Goal: Transaction & Acquisition: Purchase product/service

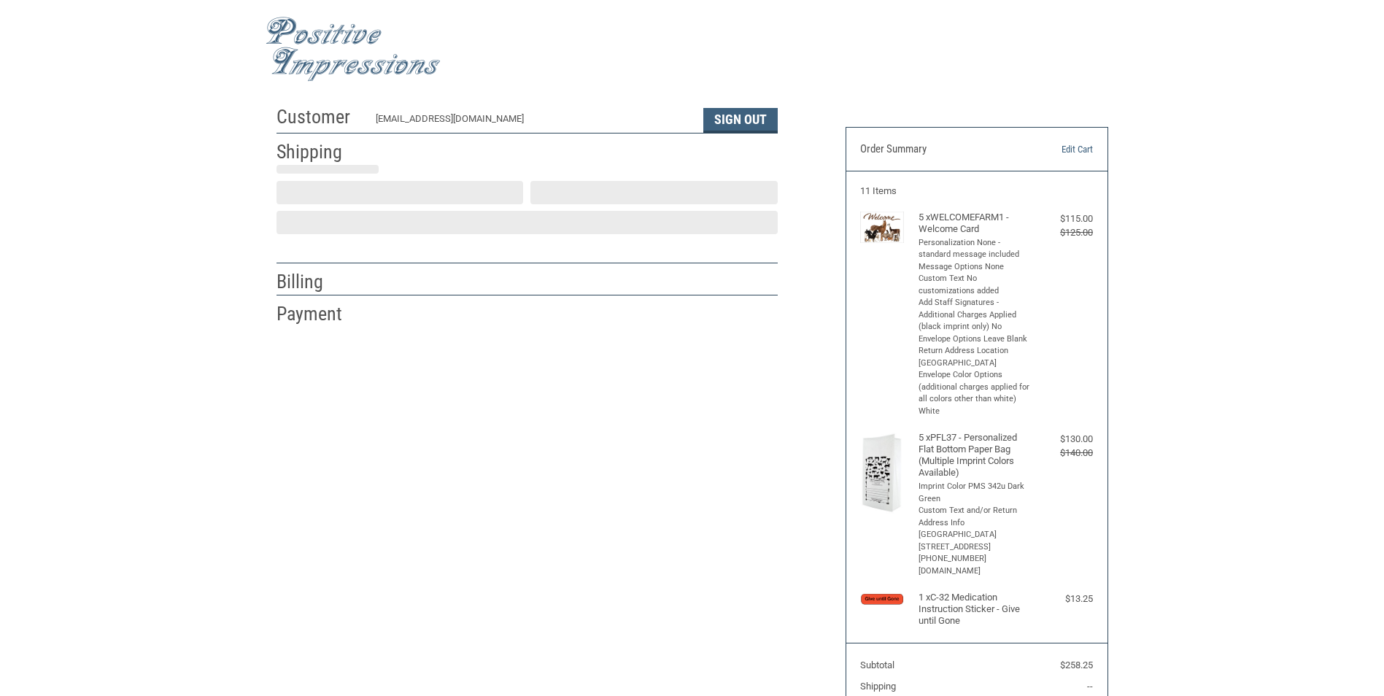
select select "US"
select select "MT"
type input "Cut Bank"
select select "MT"
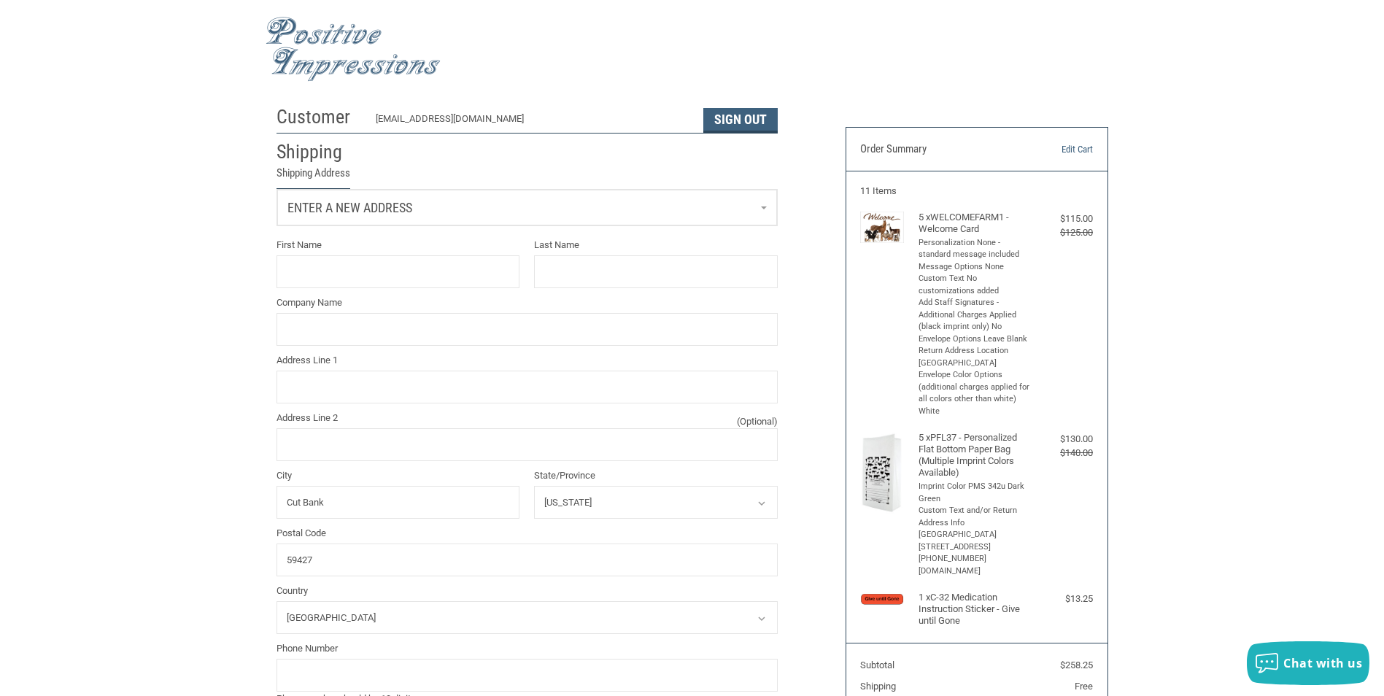
click at [373, 211] on span "Enter a new address" at bounding box center [350, 207] width 125 height 15
click at [352, 297] on span "[STREET_ADDRESS]" at bounding box center [328, 298] width 73 height 11
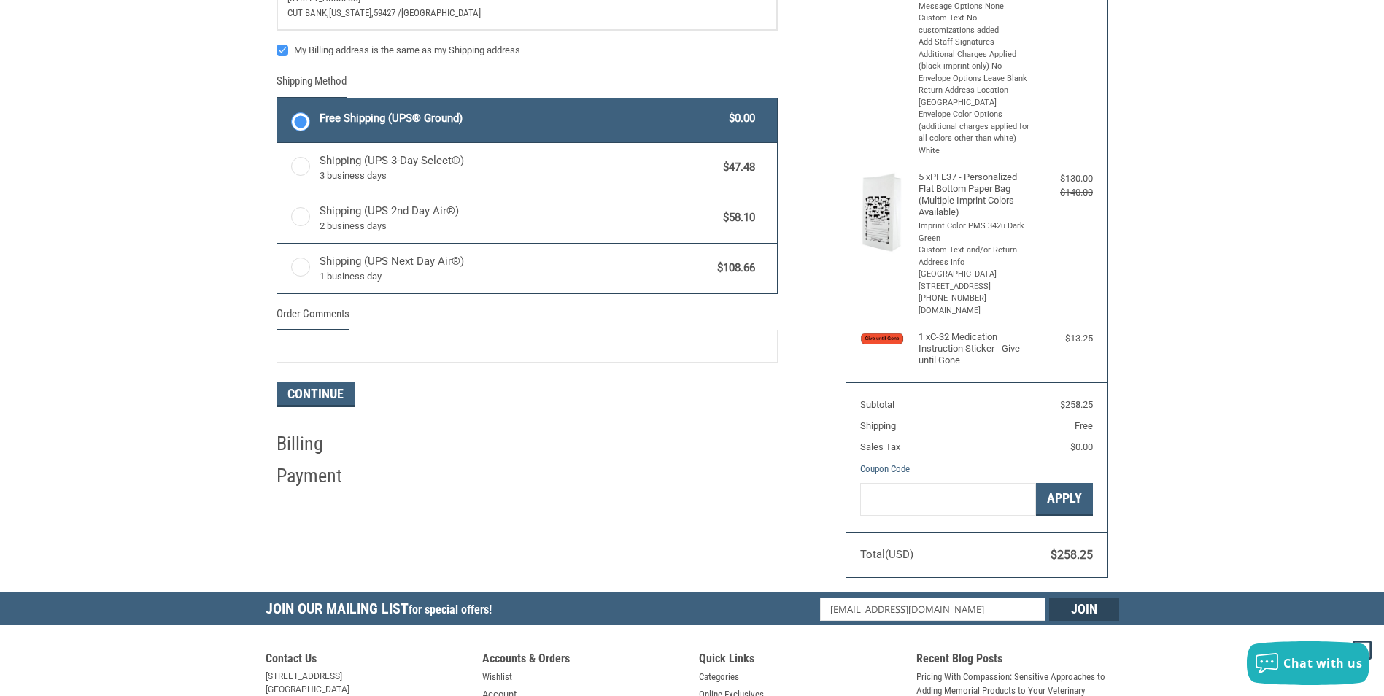
scroll to position [292, 0]
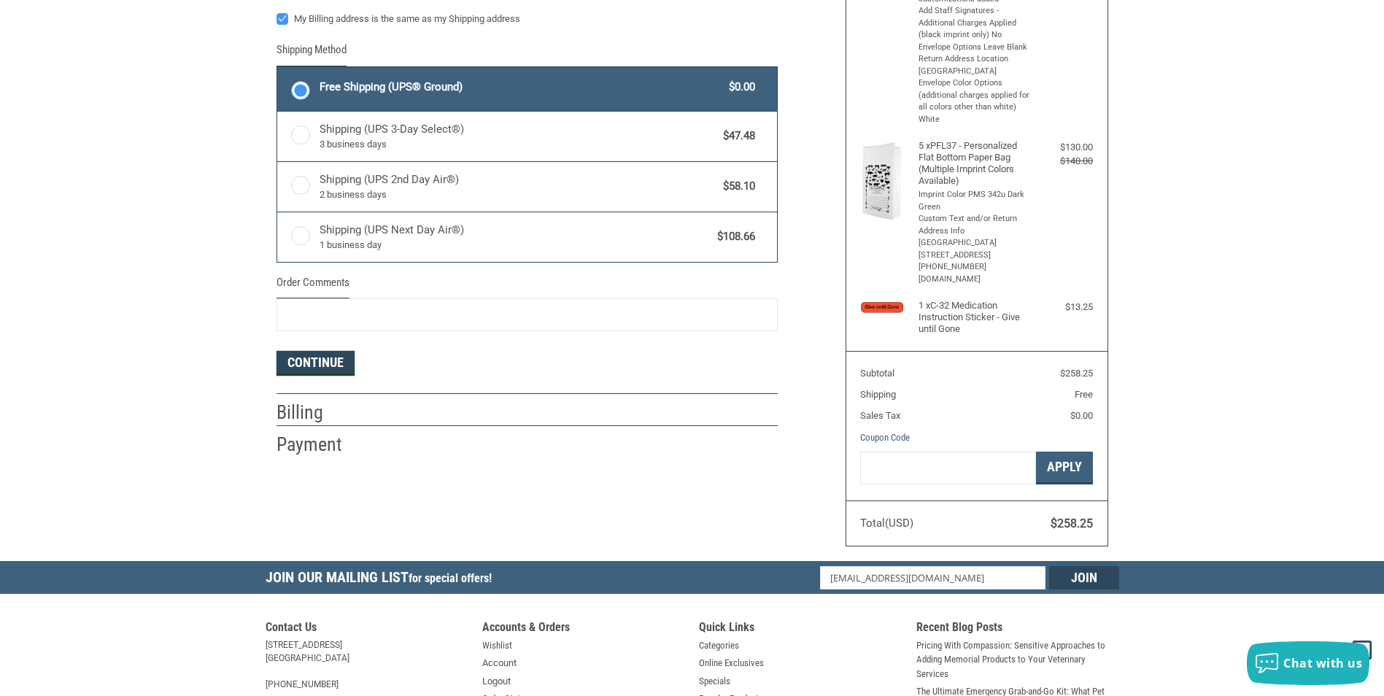
click at [320, 357] on button "Continue" at bounding box center [316, 363] width 78 height 25
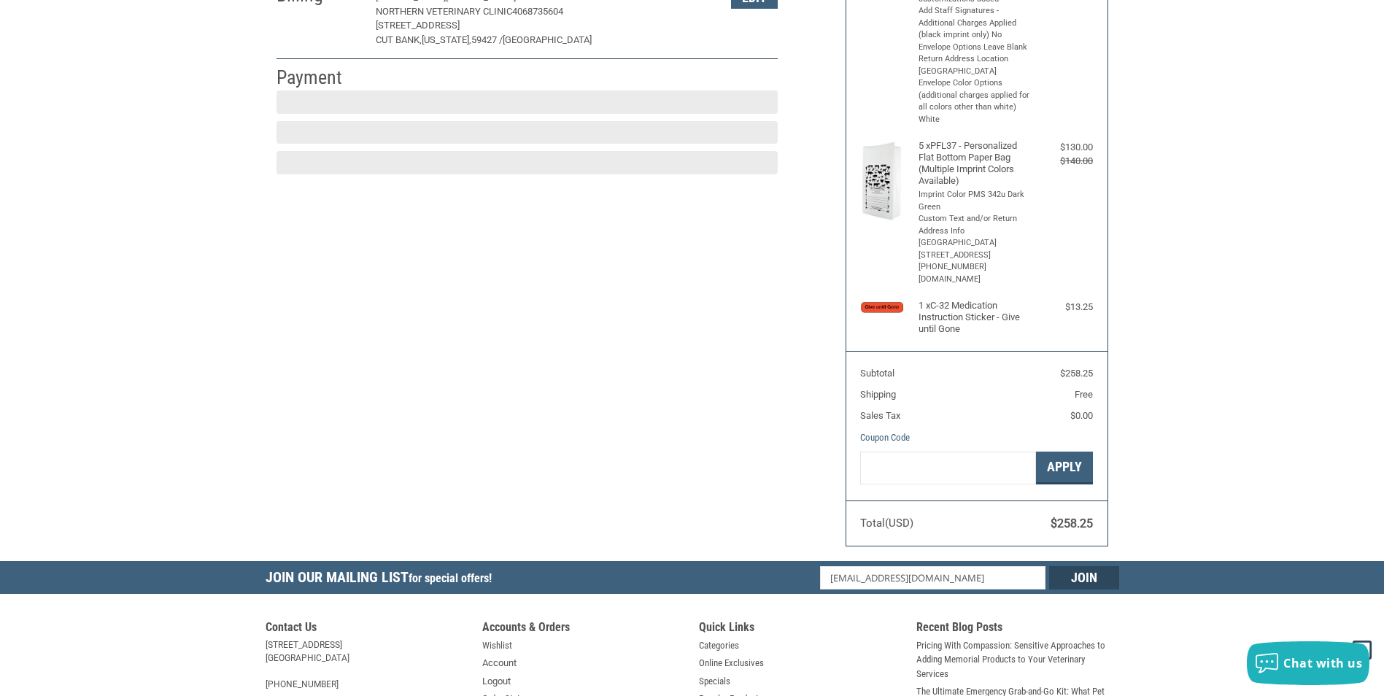
scroll to position [255, 0]
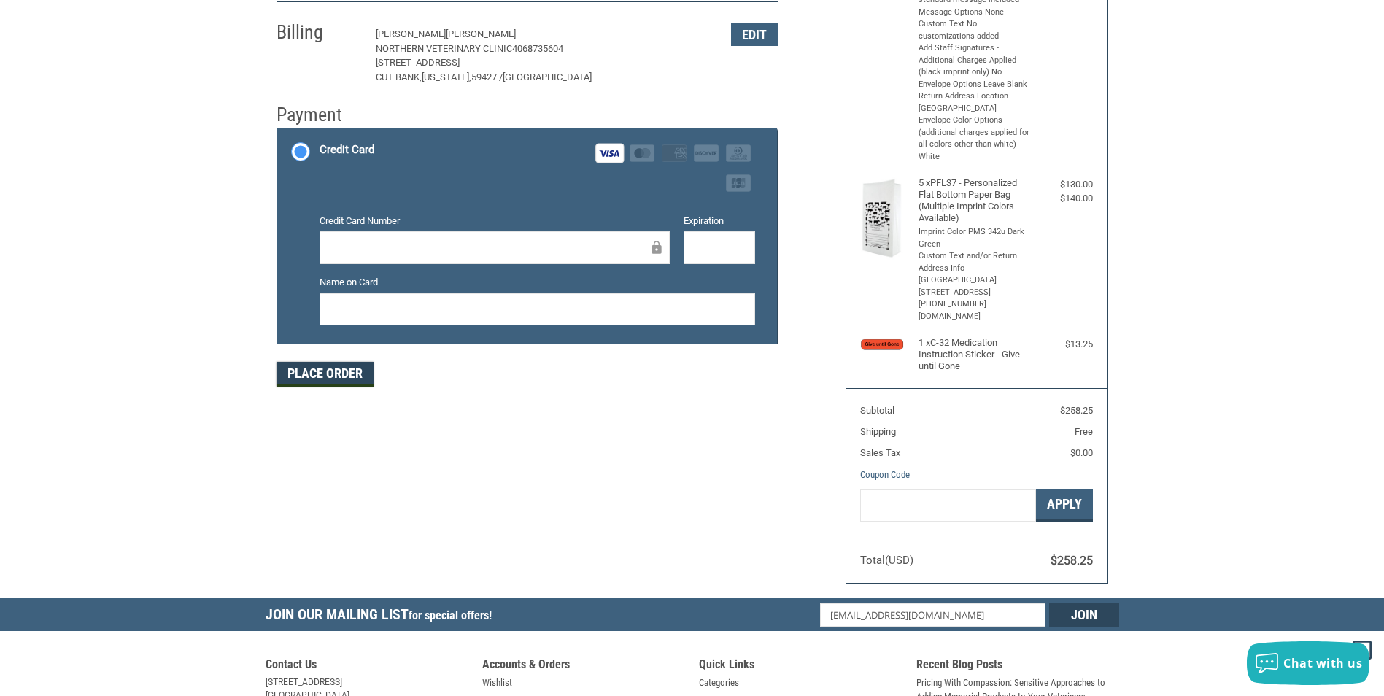
click at [333, 378] on button "Place Order" at bounding box center [325, 374] width 97 height 25
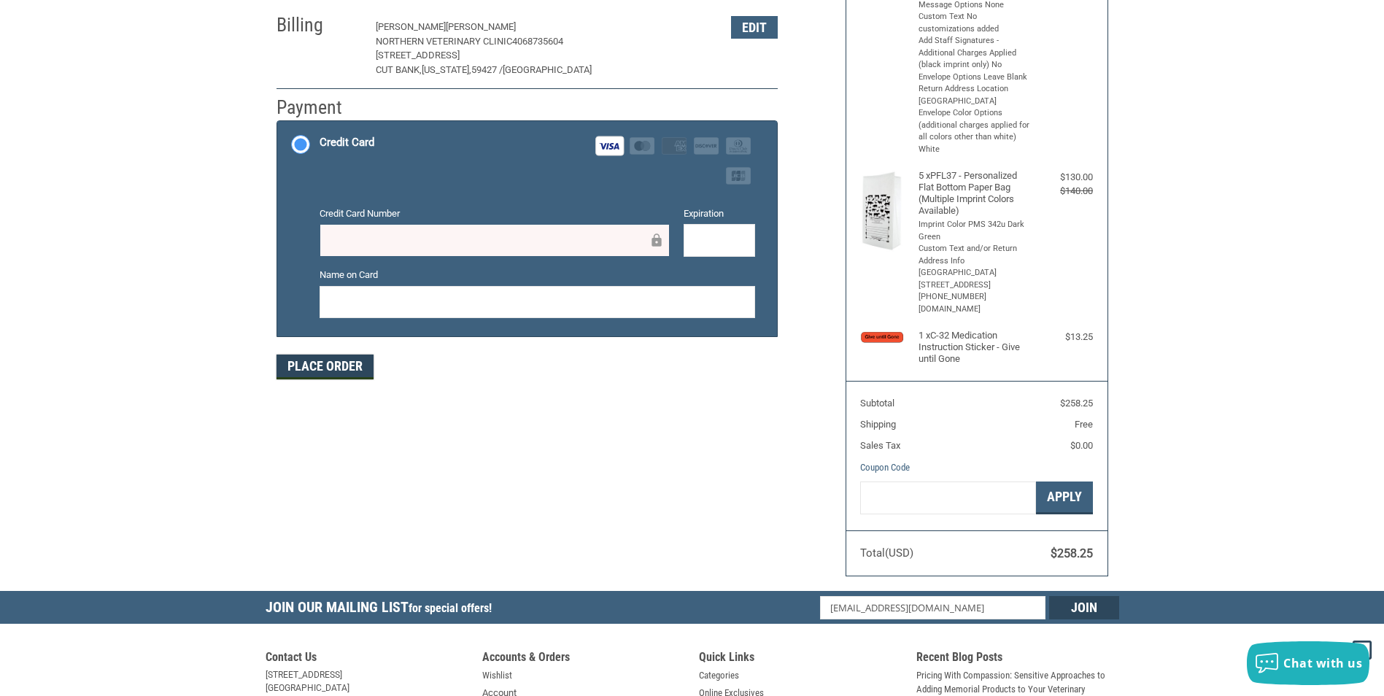
scroll to position [292, 0]
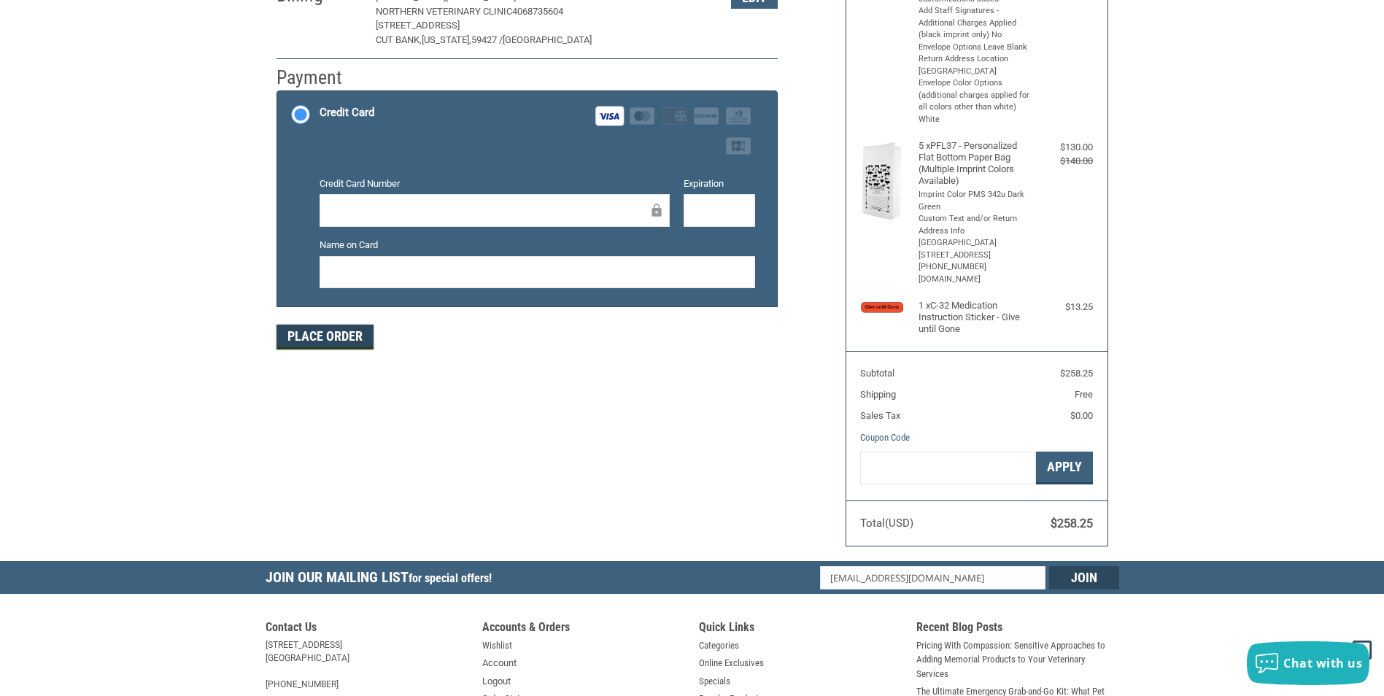
click at [296, 332] on button "Place Order" at bounding box center [325, 337] width 97 height 25
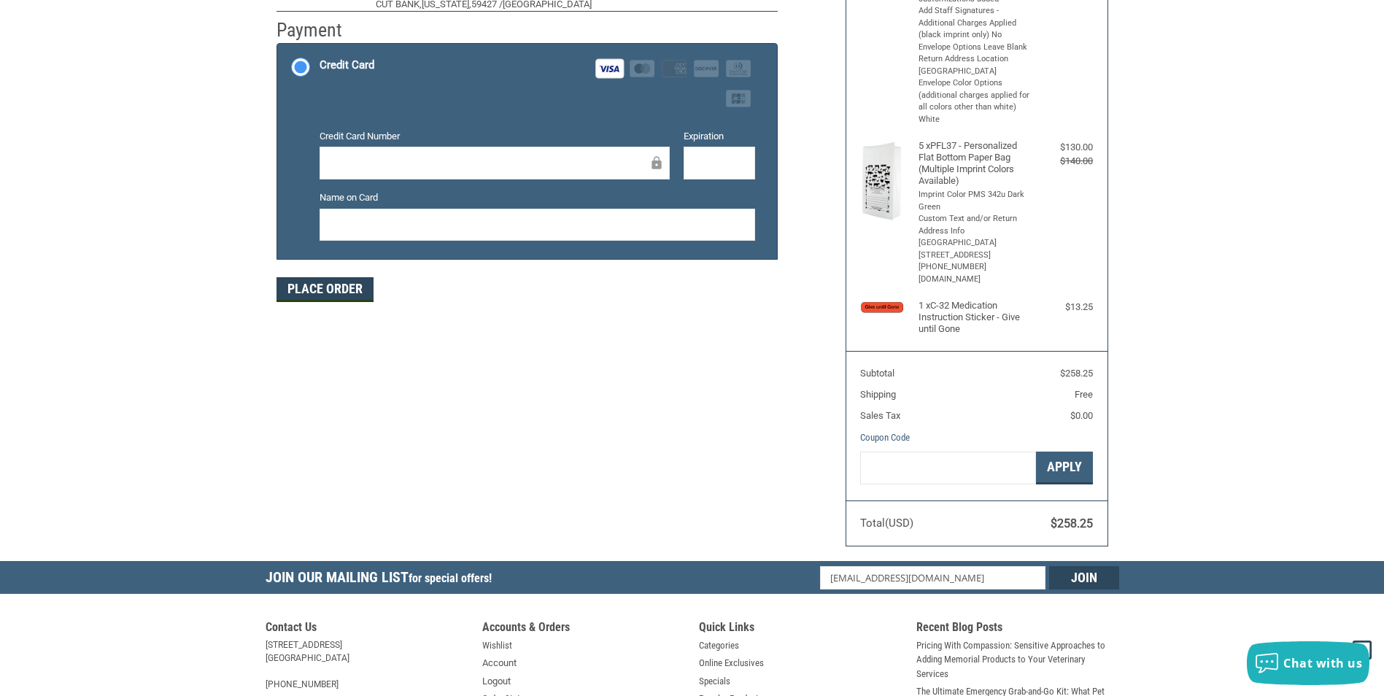
scroll to position [144, 0]
